Goal: Information Seeking & Learning: Learn about a topic

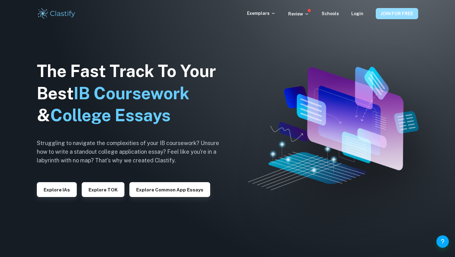
click at [388, 13] on button "JOIN FOR FREE" at bounding box center [397, 13] width 42 height 11
click at [65, 193] on button "Explore IAs" at bounding box center [57, 189] width 40 height 15
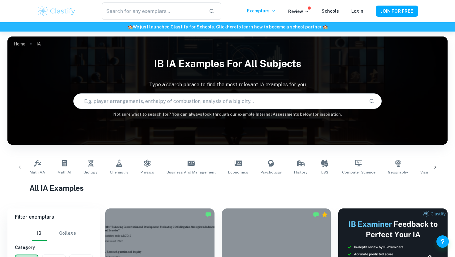
click at [176, 101] on input "text" at bounding box center [219, 101] width 290 height 17
type input "math"
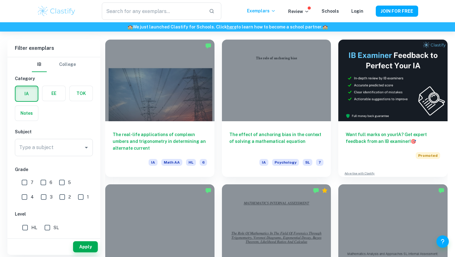
scroll to position [170, 0]
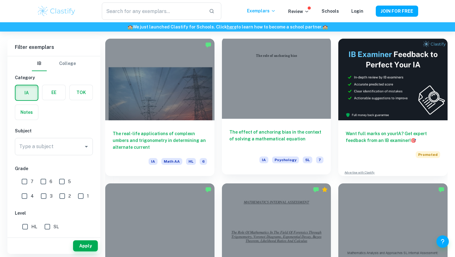
click at [264, 136] on h6 "The effect of anchoring bias in the context of solving a mathematical equation" at bounding box center [276, 139] width 94 height 20
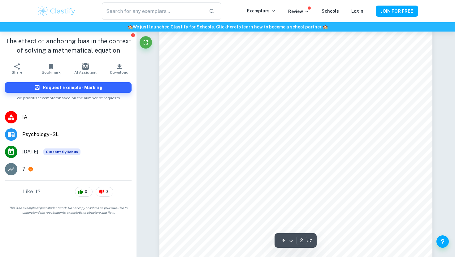
scroll to position [456, 0]
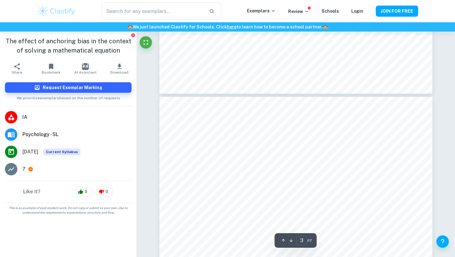
type input "4"
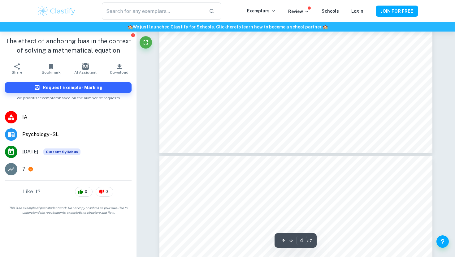
scroll to position [1531, 0]
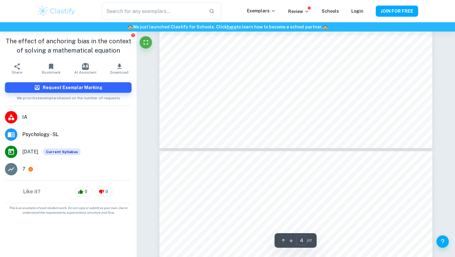
click at [28, 134] on span "Psychology - SL" at bounding box center [76, 134] width 109 height 7
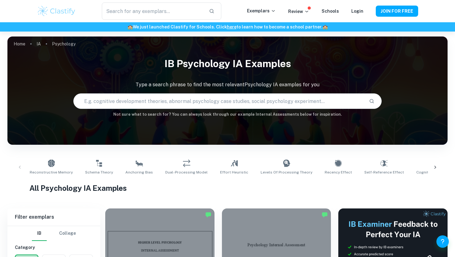
click at [163, 100] on input "text" at bounding box center [219, 101] width 290 height 17
type input "math"
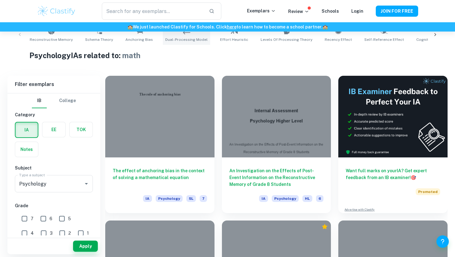
scroll to position [133, 0]
click at [87, 183] on icon "Open" at bounding box center [86, 183] width 7 height 7
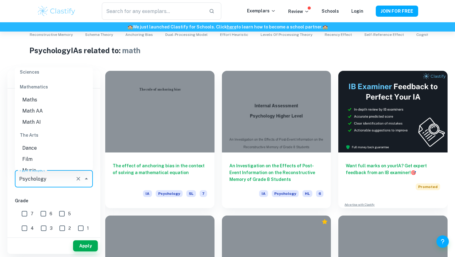
scroll to position [839, 0]
click at [68, 104] on li "Math AA" at bounding box center [54, 109] width 78 height 11
type input "Math AA"
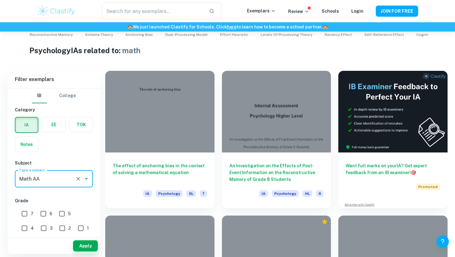
click at [25, 213] on input "7" at bounding box center [24, 214] width 12 height 12
checkbox input "true"
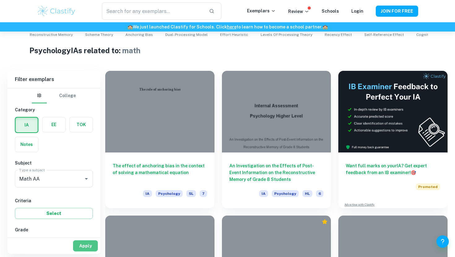
click at [91, 246] on button "Apply" at bounding box center [85, 246] width 25 height 11
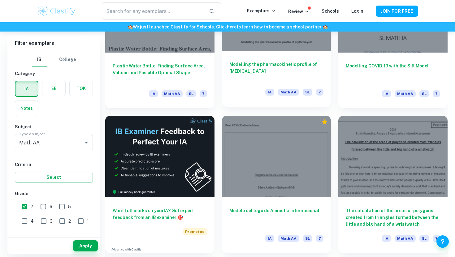
scroll to position [954, 0]
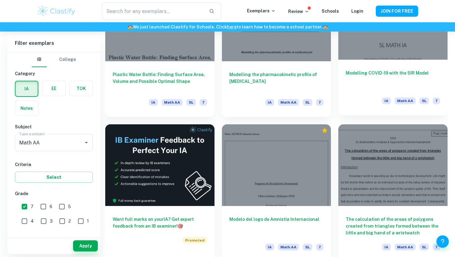
click at [392, 80] on h6 "Modelling COVID-19 with the SIR Model" at bounding box center [393, 80] width 94 height 20
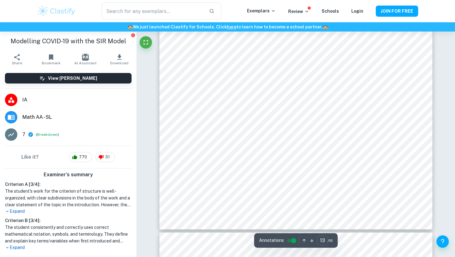
scroll to position [4518, 0]
type input "1"
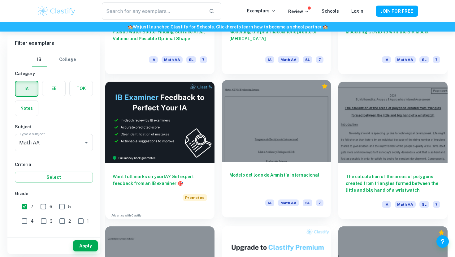
scroll to position [999, 0]
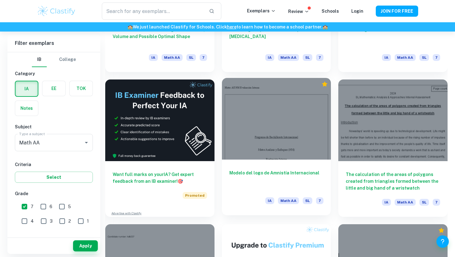
click at [285, 153] on div at bounding box center [276, 119] width 109 height 82
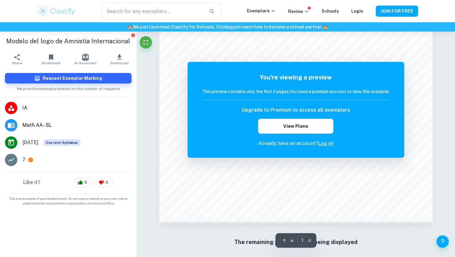
scroll to position [598, 0]
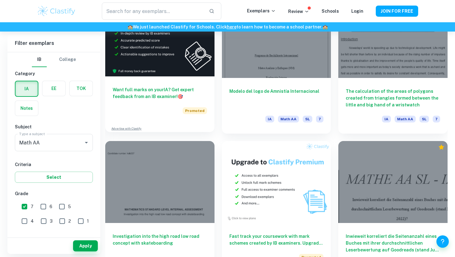
scroll to position [1178, 0]
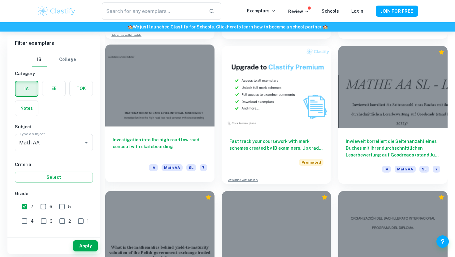
click at [167, 105] on div at bounding box center [159, 86] width 109 height 82
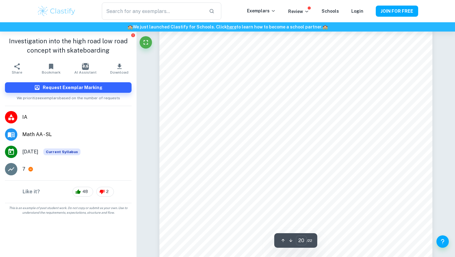
scroll to position [7019, 0]
type input "19"
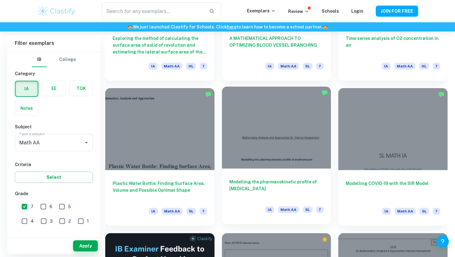
scroll to position [846, 0]
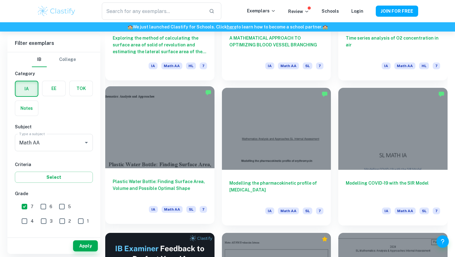
click at [189, 185] on h6 "Plastic Water Bottle: Finding Surface Area, Volume and Possible Optimal Shape" at bounding box center [160, 188] width 94 height 20
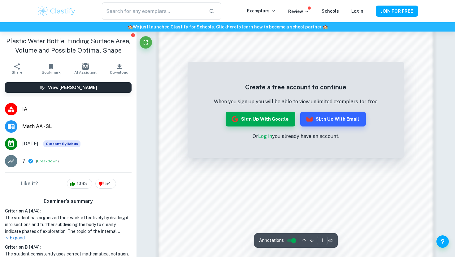
scroll to position [599, 0]
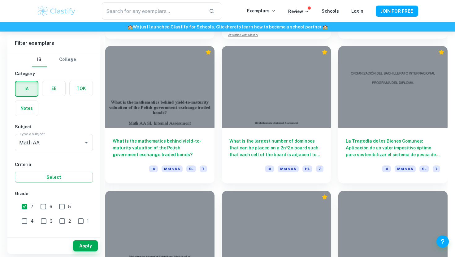
scroll to position [1324, 0]
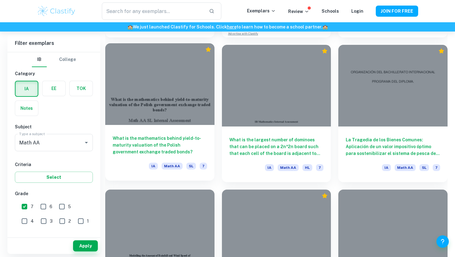
click at [140, 143] on h6 "What is the mathematics behind yield-to-maturity valuation of the Polish govern…" at bounding box center [160, 145] width 94 height 20
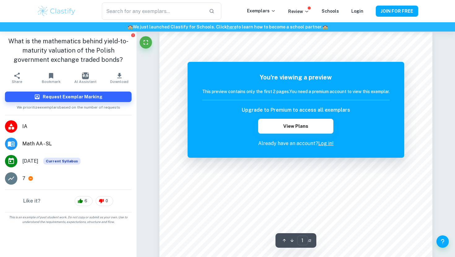
scroll to position [7, 0]
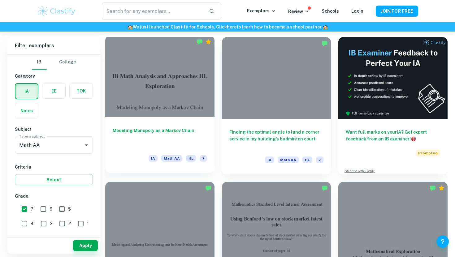
scroll to position [172, 0]
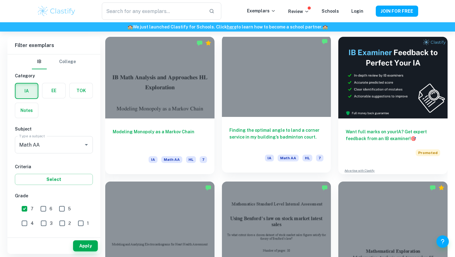
click at [256, 120] on div "Finding the optimal angle to land a corner service in my building’s badminton c…" at bounding box center [276, 145] width 109 height 56
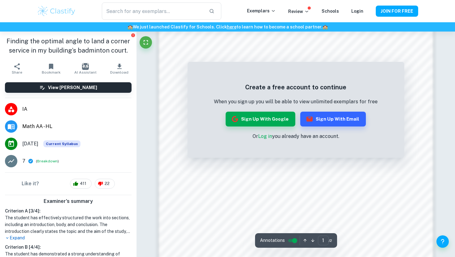
scroll to position [599, 0]
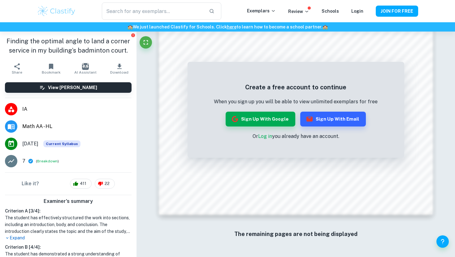
scroll to position [172, 0]
